Goal: Task Accomplishment & Management: Complete application form

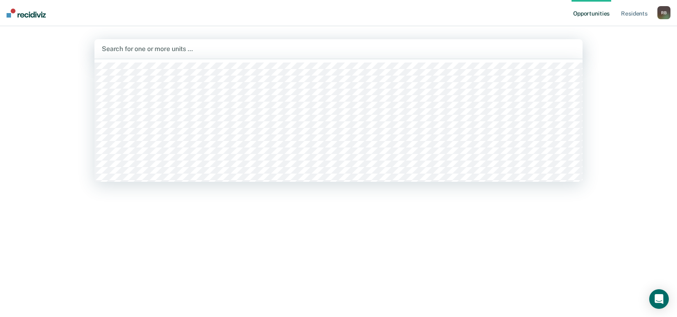
click at [323, 47] on div at bounding box center [339, 48] width 474 height 9
type input "t"
click at [195, 43] on div at bounding box center [320, 49] width 439 height 12
type input "t"
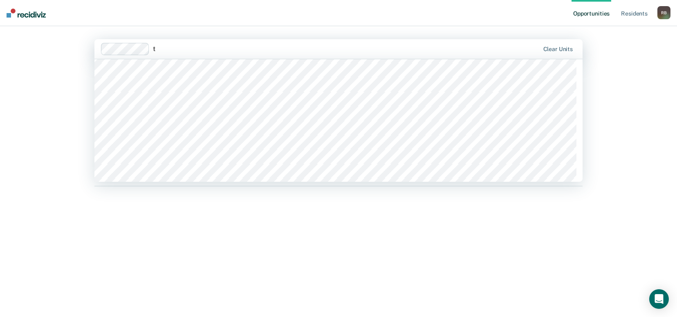
scroll to position [409, 0]
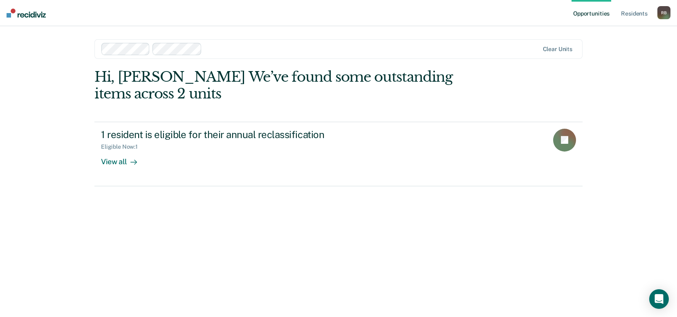
click at [228, 47] on div at bounding box center [371, 48] width 333 height 9
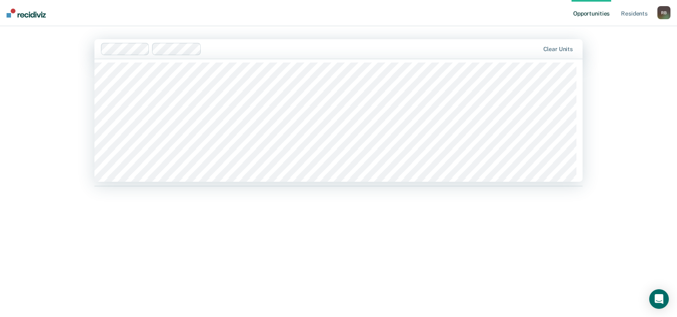
type input "t"
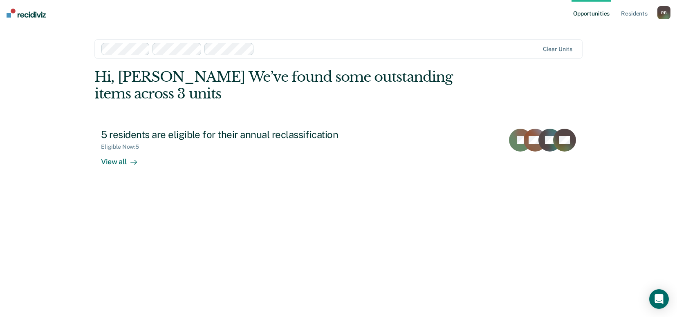
click at [298, 45] on div at bounding box center [398, 48] width 281 height 9
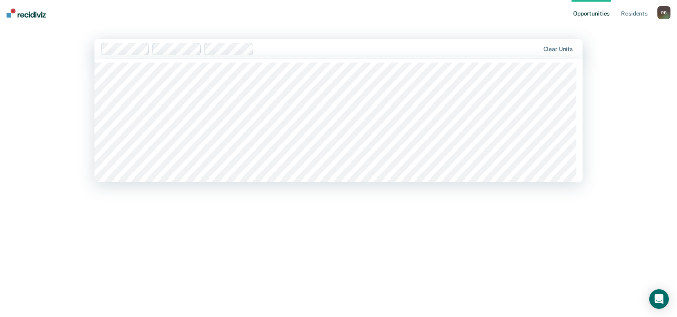
type input "t"
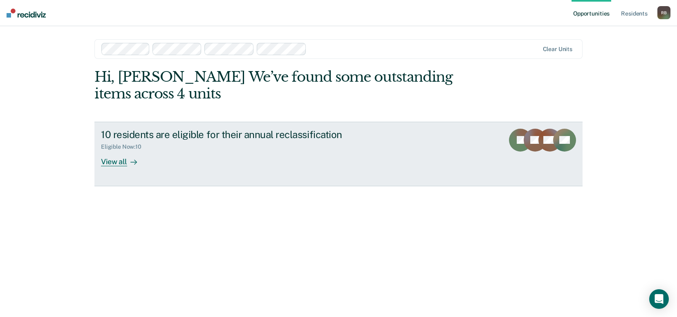
click at [119, 159] on div "View all" at bounding box center [124, 159] width 46 height 16
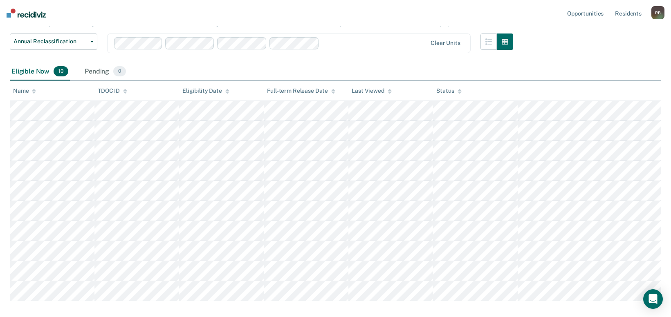
scroll to position [82, 0]
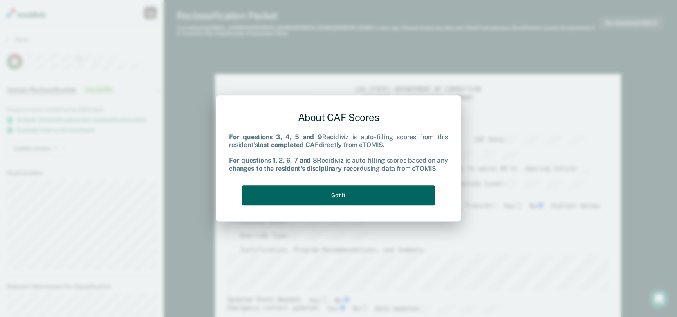
click at [337, 195] on button "Got it" at bounding box center [338, 196] width 193 height 20
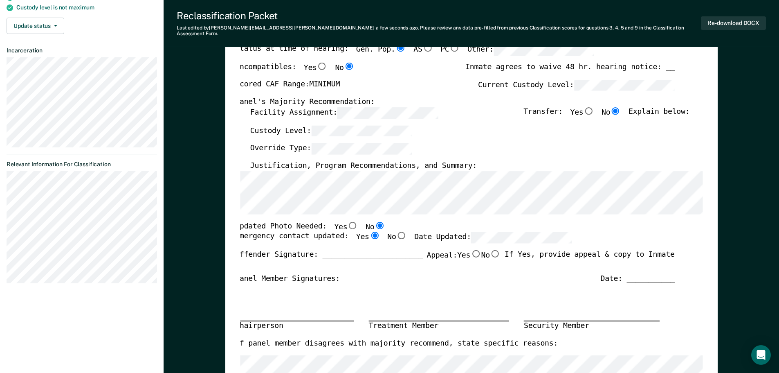
scroll to position [0, 4]
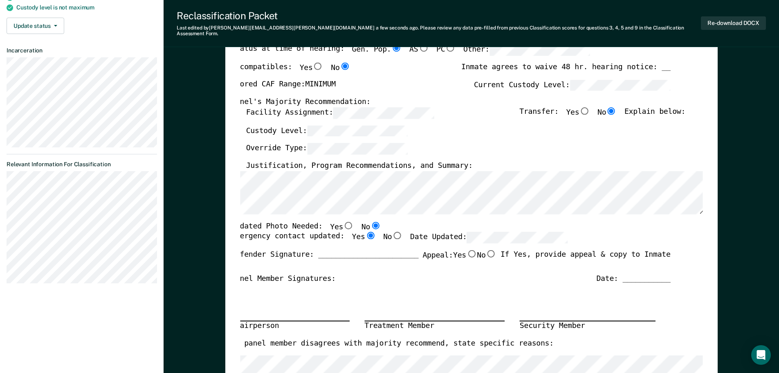
click at [508, 283] on div "Chairperson Treatment Member Security Member" at bounding box center [450, 310] width 439 height 55
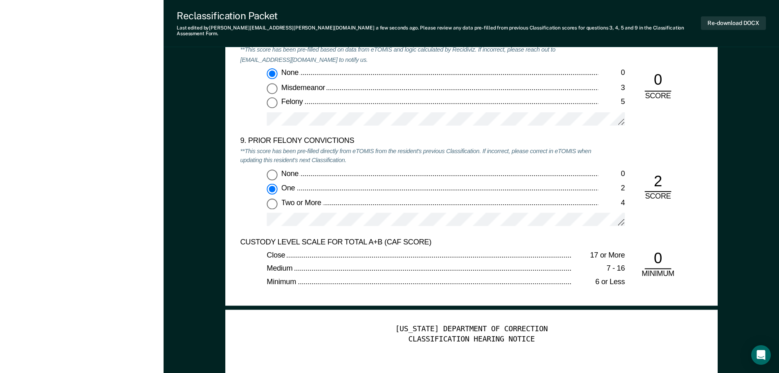
scroll to position [1800, 0]
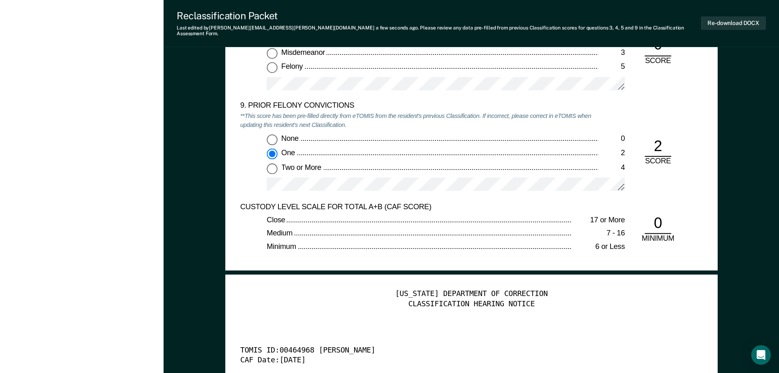
click at [269, 186] on div at bounding box center [446, 188] width 358 height 21
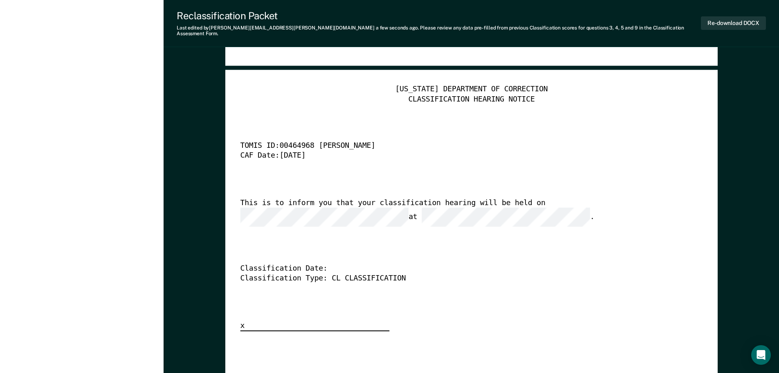
scroll to position [0, 6]
click at [660, 200] on div "This is to inform you that your classification hearing will be held on at ." at bounding box center [459, 212] width 439 height 29
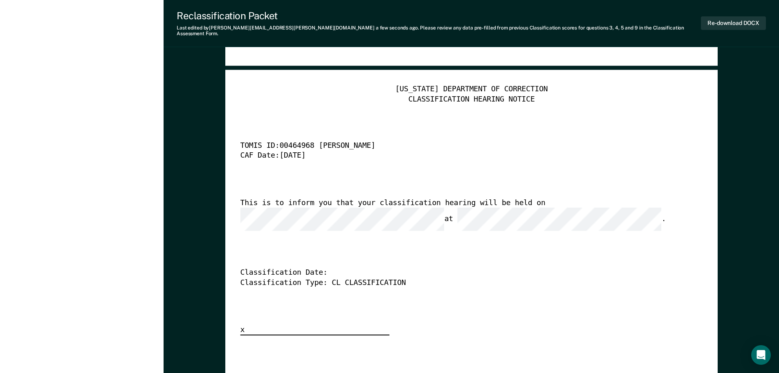
scroll to position [0, 7]
click at [510, 218] on div "TENNESSEE DEPARTMENT OF CORRECTION CLASSIFICATION HEARING NOTICE TOMIS ID: 0046…" at bounding box center [471, 210] width 463 height 251
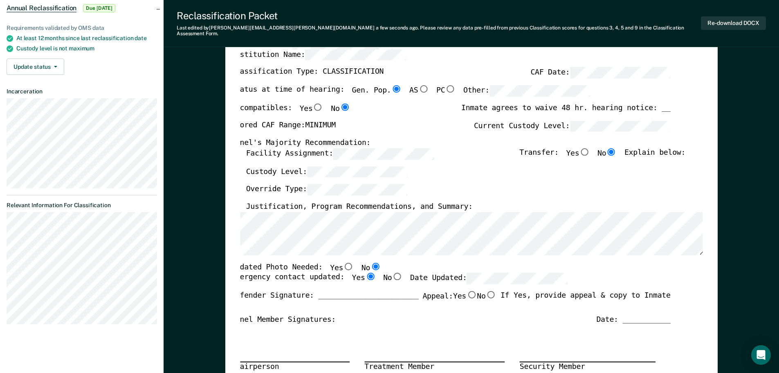
scroll to position [0, 0]
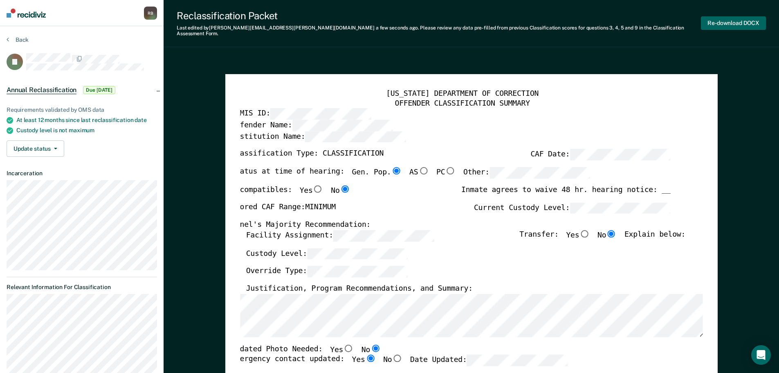
click at [677, 20] on button "Re-download DOCX" at bounding box center [733, 22] width 65 height 13
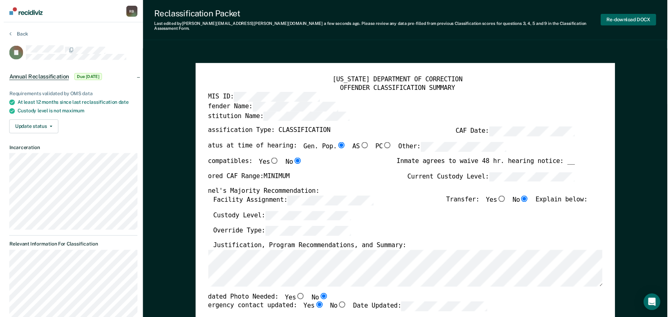
scroll to position [0, 2]
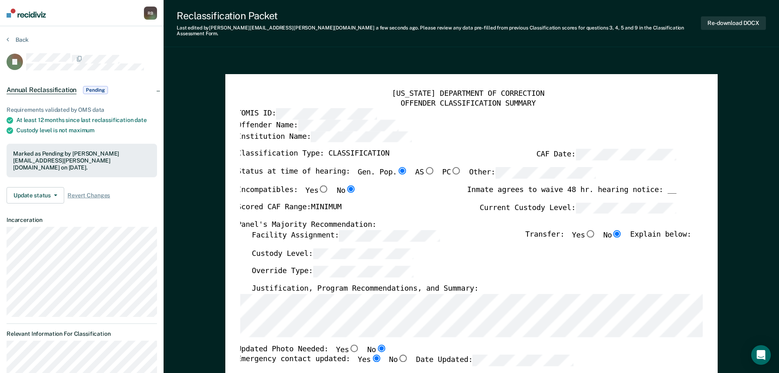
type textarea "x"
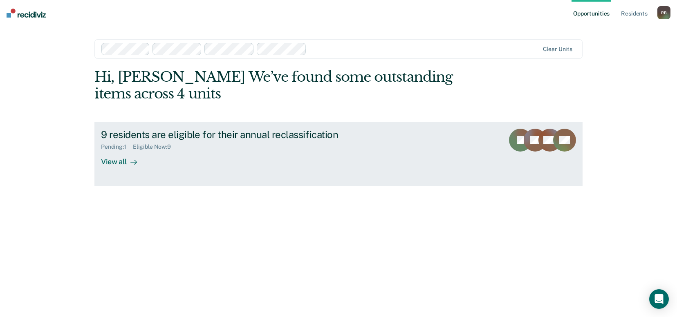
click at [109, 159] on div "View all" at bounding box center [124, 159] width 46 height 16
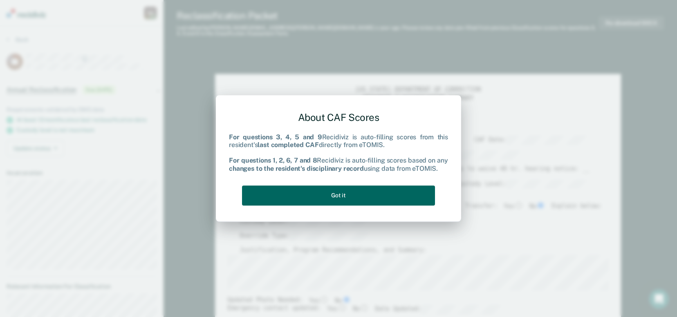
click at [334, 196] on button "Got it" at bounding box center [338, 196] width 193 height 20
click at [364, 193] on button "Got it" at bounding box center [338, 196] width 193 height 20
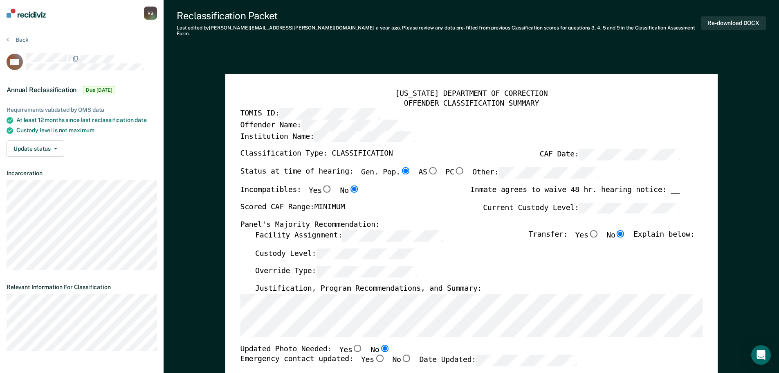
click at [452, 121] on div "Offender Name:" at bounding box center [459, 124] width 439 height 11
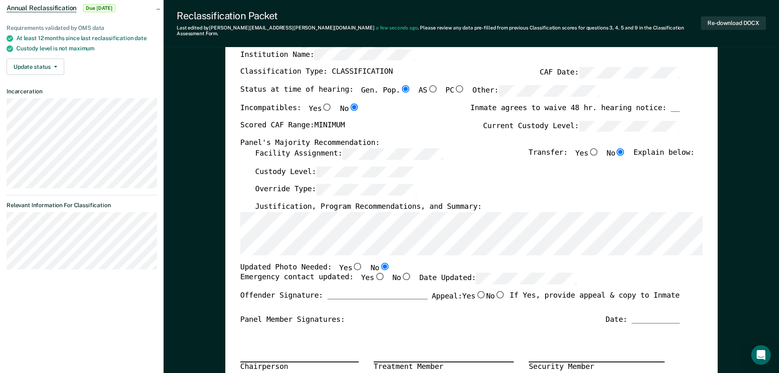
scroll to position [0, 4]
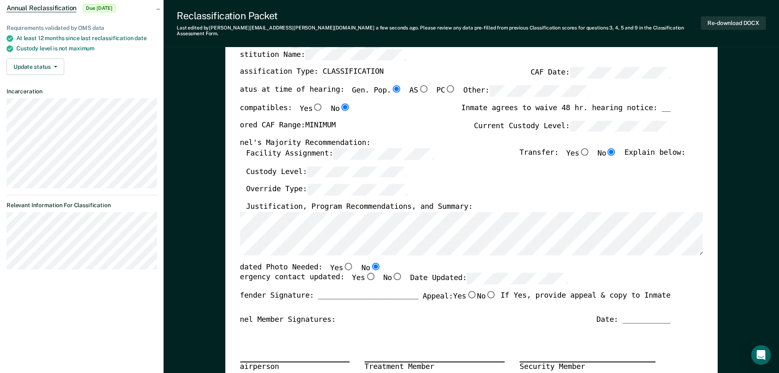
click at [652, 252] on div "TENNESSEE DEPARTMENT OF CORRECTION OFFENDER CLASSIFICATION SUMMARY TOMIS ID: Of…" at bounding box center [462, 289] width 463 height 564
click at [596, 256] on div "TENNESSEE DEPARTMENT OF CORRECTION OFFENDER CLASSIFICATION SUMMARY TOMIS ID: Of…" at bounding box center [462, 289] width 463 height 564
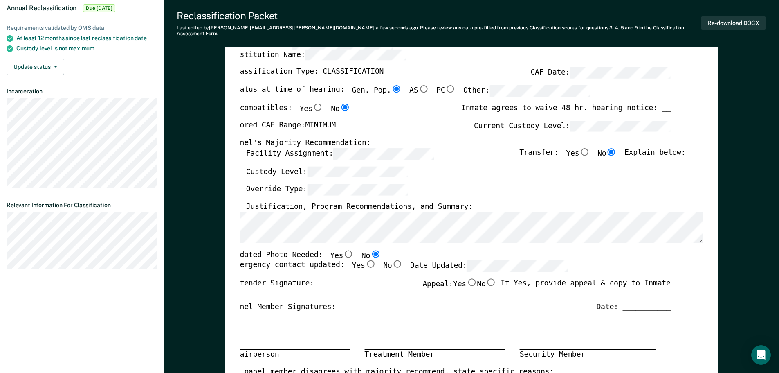
click at [370, 249] on input "No" at bounding box center [375, 252] width 11 height 7
click at [343, 249] on input "Yes" at bounding box center [348, 252] width 11 height 7
type textarea "x"
radio input "true"
radio input "false"
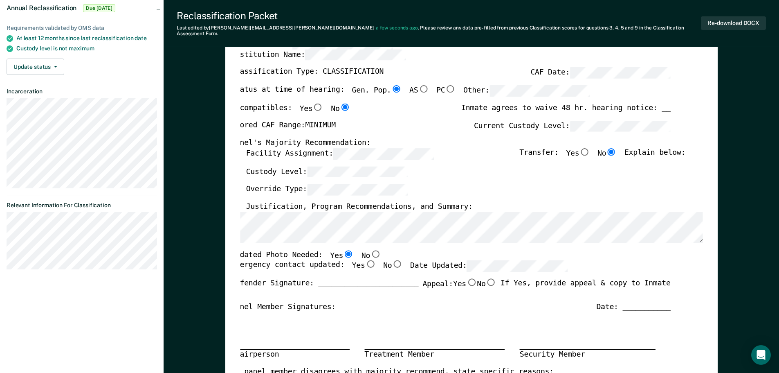
click at [370, 249] on input "No" at bounding box center [375, 252] width 11 height 7
type textarea "x"
radio input "false"
radio input "true"
click at [365, 260] on input "Yes" at bounding box center [370, 263] width 11 height 7
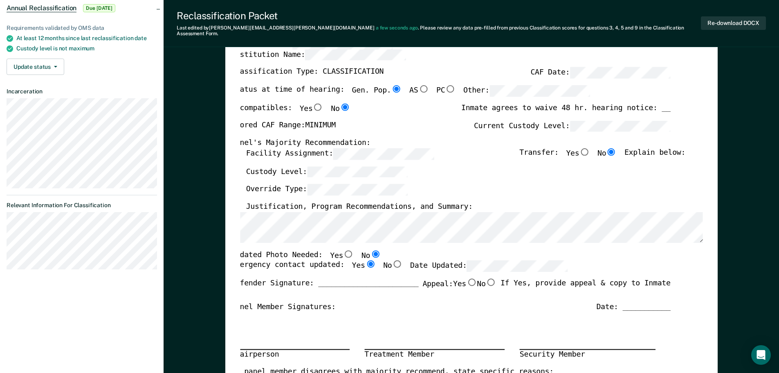
type textarea "x"
radio input "true"
click at [505, 302] on div "Panel Member Signatures: Date: ___________" at bounding box center [450, 307] width 439 height 10
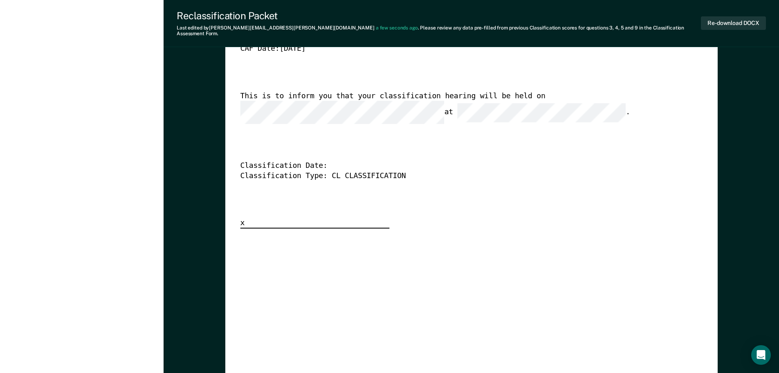
scroll to position [2004, 0]
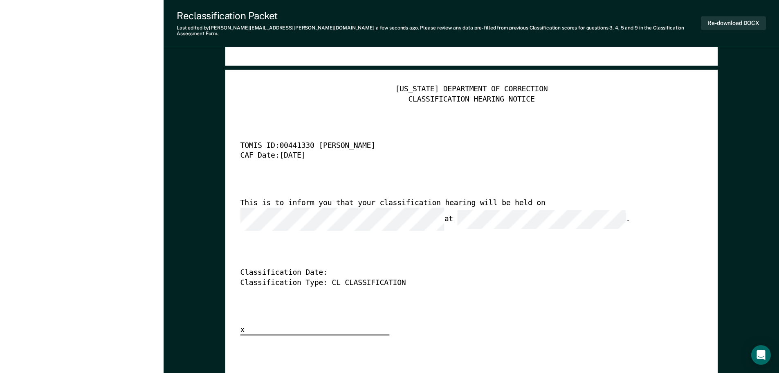
drag, startPoint x: 629, startPoint y: 197, endPoint x: 634, endPoint y: 198, distance: 5.8
click at [634, 198] on div "This is to inform you that your classification hearing will be held on at ." at bounding box center [459, 214] width 439 height 33
click at [390, 212] on div "This is to inform you that your classification hearing will be held on at ." at bounding box center [459, 214] width 439 height 33
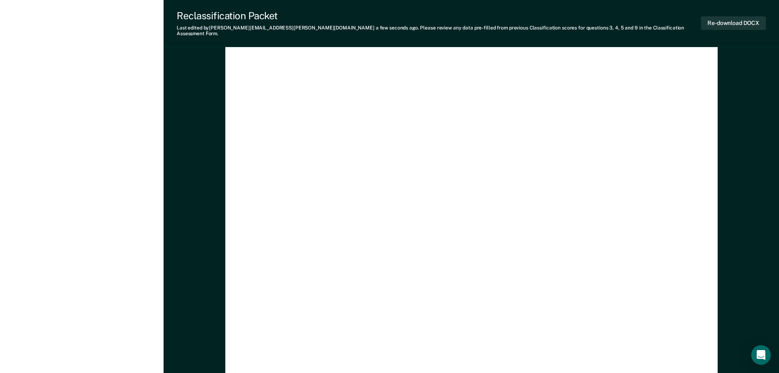
scroll to position [2401, 0]
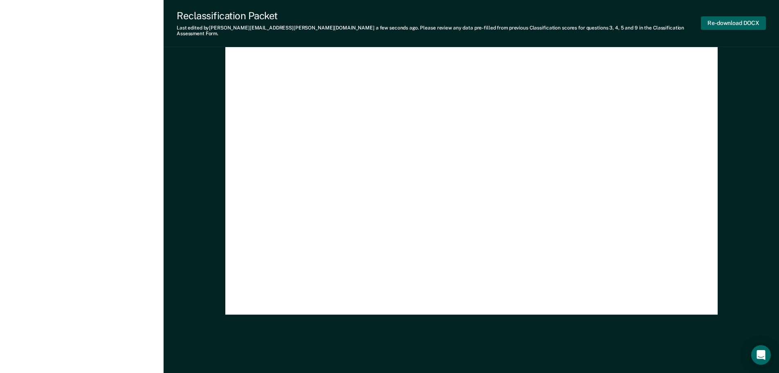
click at [677, 20] on button "Re-download DOCX" at bounding box center [733, 22] width 65 height 13
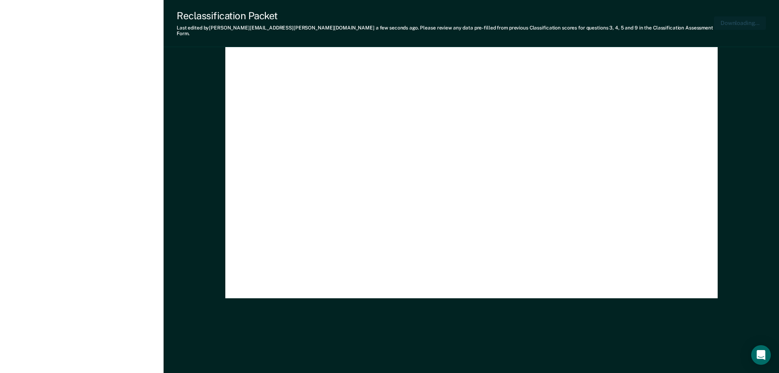
type textarea "x"
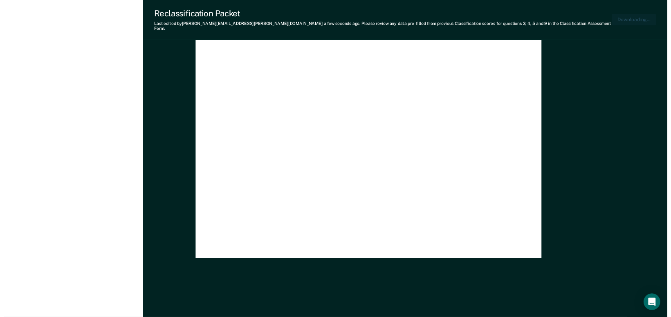
scroll to position [1979, 0]
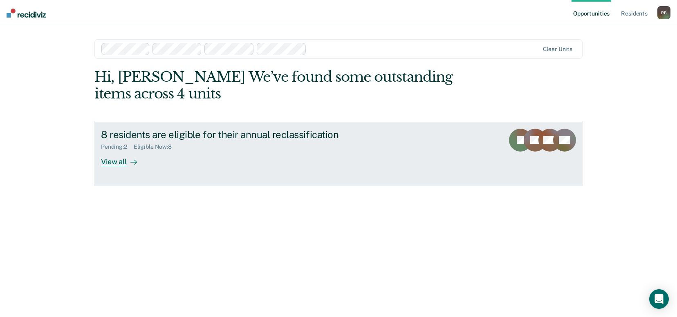
click at [230, 129] on div "8 residents are eligible for their annual reclassification" at bounding box center [244, 135] width 287 height 12
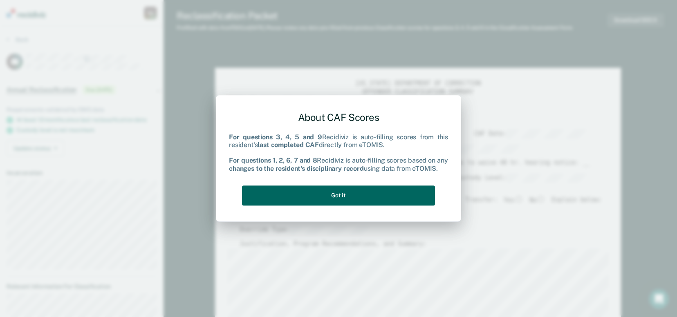
click at [400, 193] on button "Got it" at bounding box center [338, 196] width 193 height 20
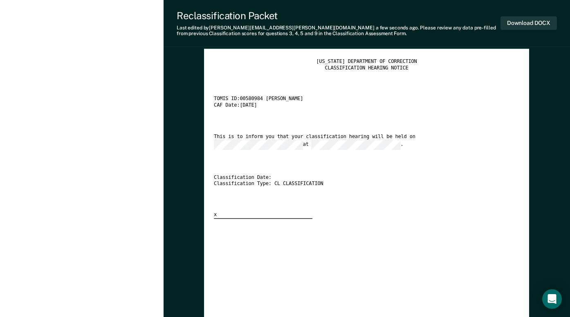
click at [415, 176] on div "Classification Date:" at bounding box center [359, 178] width 290 height 7
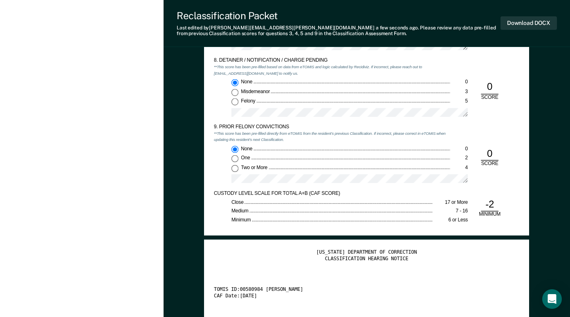
scroll to position [1145, 0]
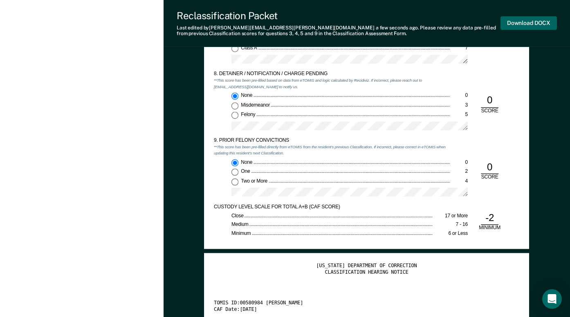
click at [517, 23] on button "Download DOCX" at bounding box center [529, 22] width 56 height 13
type textarea "x"
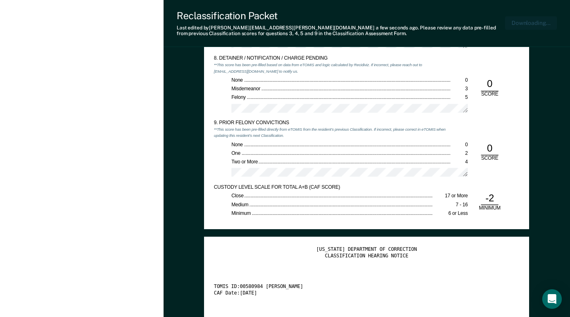
scroll to position [0, 2]
